Goal: Task Accomplishment & Management: Use online tool/utility

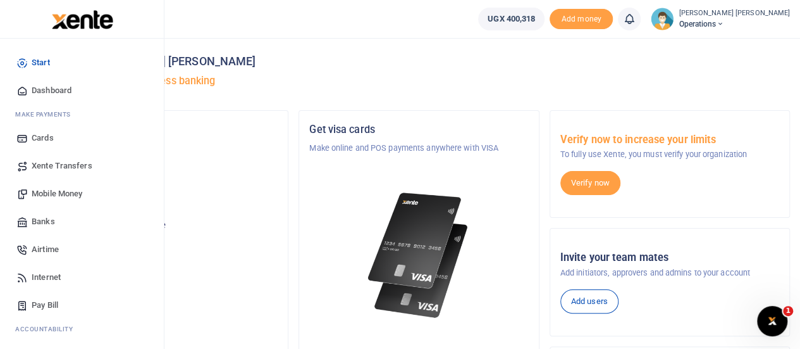
click at [47, 188] on span "Mobile Money" at bounding box center [57, 193] width 51 height 13
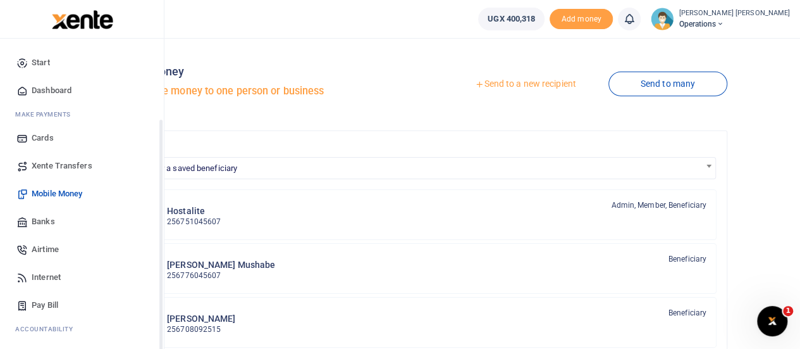
scroll to position [103, 0]
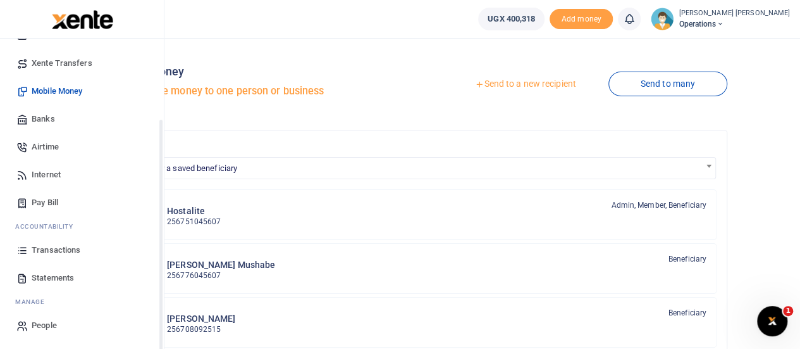
click at [161, 317] on div "Start Dashboard M ake Payments Cards Xente Transfers Mobile Money Banks Airtime…" at bounding box center [82, 142] width 164 height 413
click at [65, 252] on span "Transactions" at bounding box center [56, 250] width 49 height 13
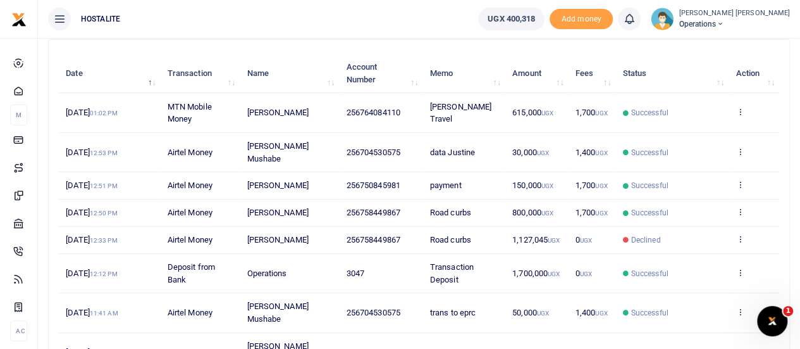
scroll to position [140, 0]
